Goal: Check status

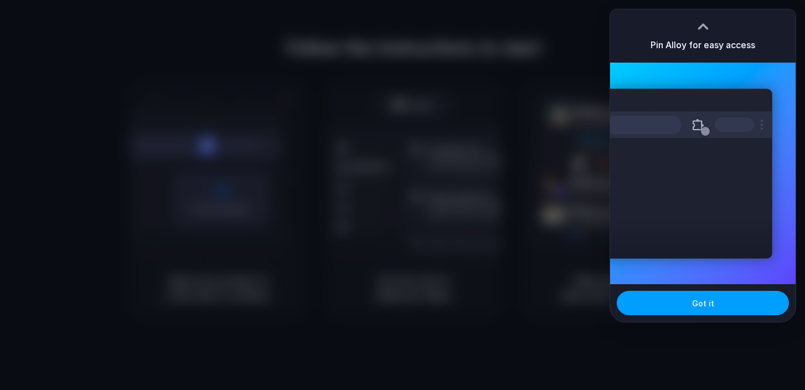
click at [672, 315] on button "Got it" at bounding box center [703, 303] width 172 height 24
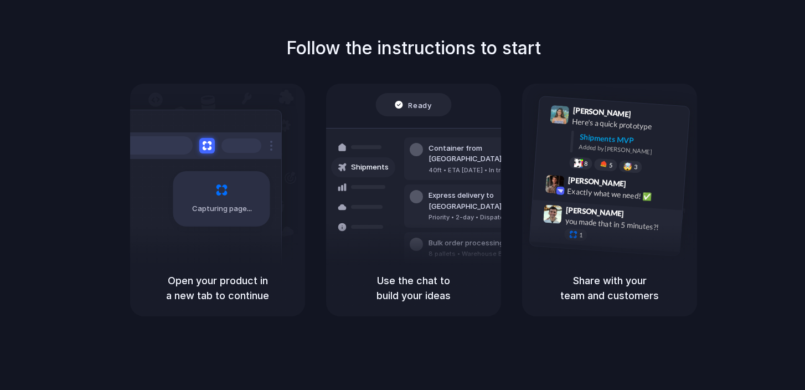
click at [571, 211] on span "[PERSON_NAME]" at bounding box center [595, 211] width 59 height 16
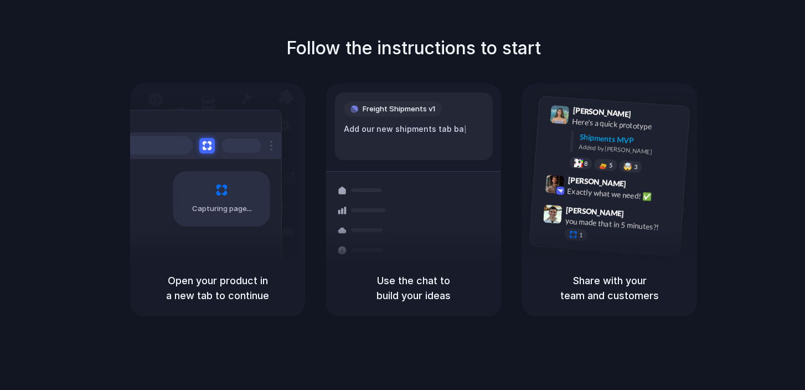
click at [454, 173] on div "Container from [GEOGRAPHIC_DATA] 40ft • ETA [DATE] • In transit Express deliver…" at bounding box center [453, 249] width 117 height 155
click at [231, 277] on h5 "Open your product in a new tab to continue" at bounding box center [217, 288] width 148 height 30
